Goal: Task Accomplishment & Management: Complete application form

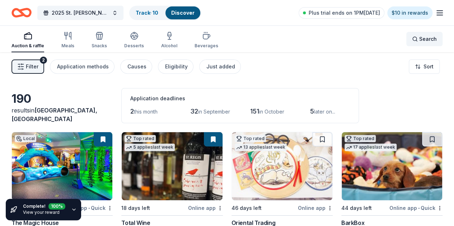
click at [420, 38] on span "Search" at bounding box center [428, 39] width 18 height 9
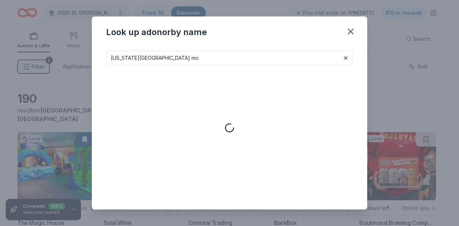
type input "kansas city mo"
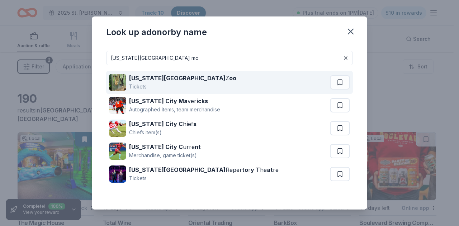
click at [151, 77] on strong "Kansas City" at bounding box center [177, 78] width 96 height 7
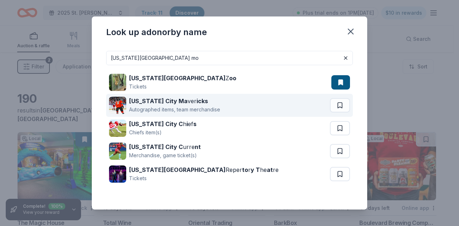
click at [185, 106] on div "Autographed items, team merchandise" at bounding box center [174, 109] width 91 height 9
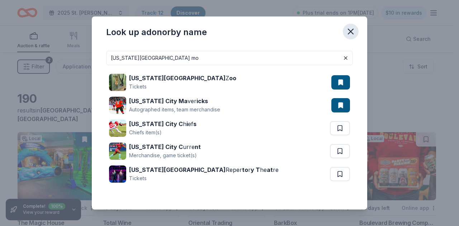
click at [351, 34] on icon "button" at bounding box center [351, 32] width 10 height 10
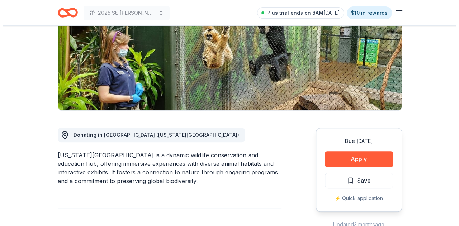
scroll to position [108, 0]
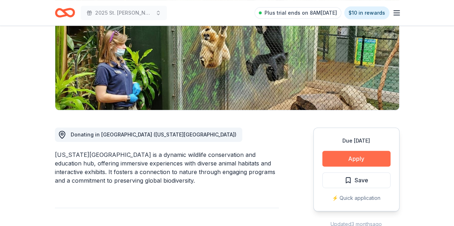
click at [365, 157] on button "Apply" at bounding box center [356, 159] width 68 height 16
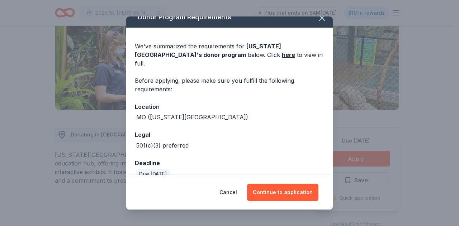
scroll to position [13, 0]
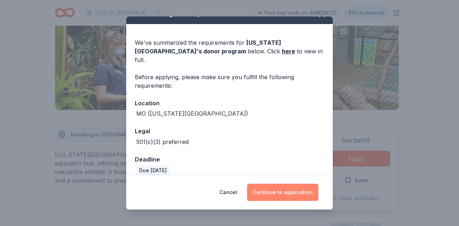
click at [288, 197] on button "Continue to application" at bounding box center [282, 192] width 71 height 17
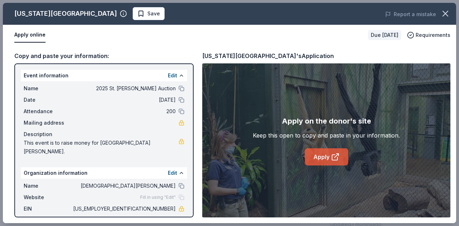
click at [326, 161] on link "Apply" at bounding box center [326, 156] width 43 height 17
click at [147, 13] on span "Save" at bounding box center [153, 13] width 13 height 9
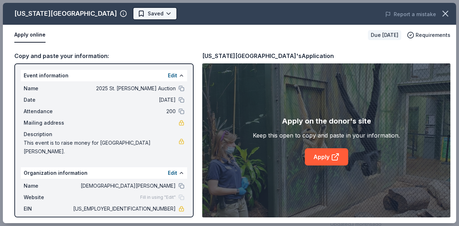
click at [111, 13] on body "2025 St. Agnes Dinner Auction Plus trial ends on 8AM, 8/27 $10 in rewards Due i…" at bounding box center [227, 5] width 454 height 226
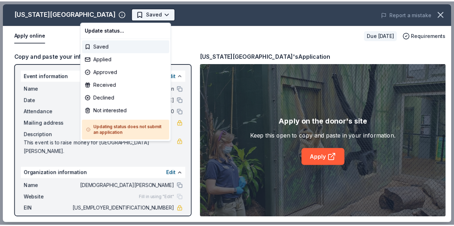
scroll to position [0, 0]
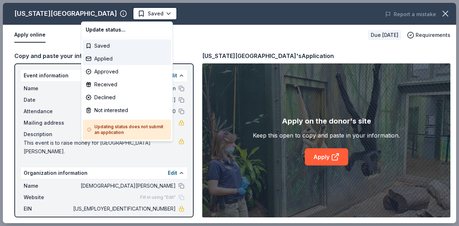
click at [103, 57] on div "Applied" at bounding box center [127, 58] width 88 height 13
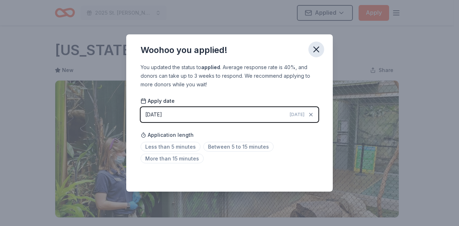
click at [312, 47] on icon "button" at bounding box center [316, 49] width 10 height 10
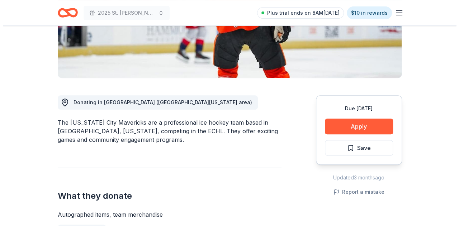
scroll to position [143, 0]
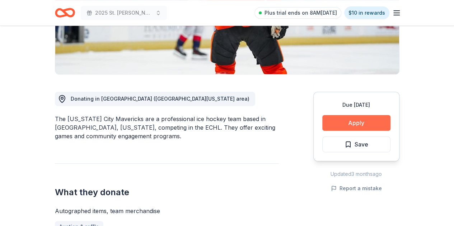
click at [351, 123] on button "Apply" at bounding box center [356, 123] width 68 height 16
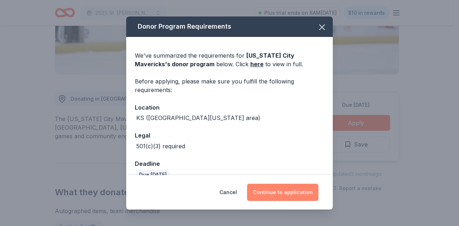
click at [271, 191] on button "Continue to application" at bounding box center [282, 192] width 71 height 17
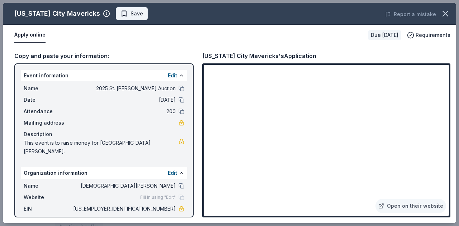
click at [116, 8] on button "Save" at bounding box center [132, 13] width 32 height 13
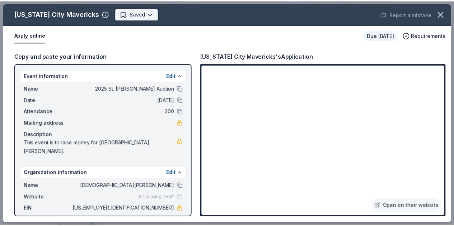
scroll to position [0, 0]
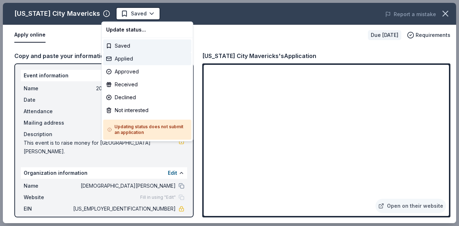
click at [138, 56] on div "Applied" at bounding box center [147, 58] width 88 height 13
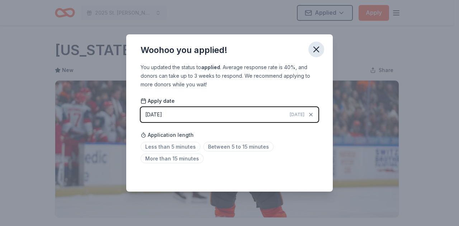
click at [314, 52] on icon "button" at bounding box center [316, 49] width 5 height 5
